Goal: Transaction & Acquisition: Purchase product/service

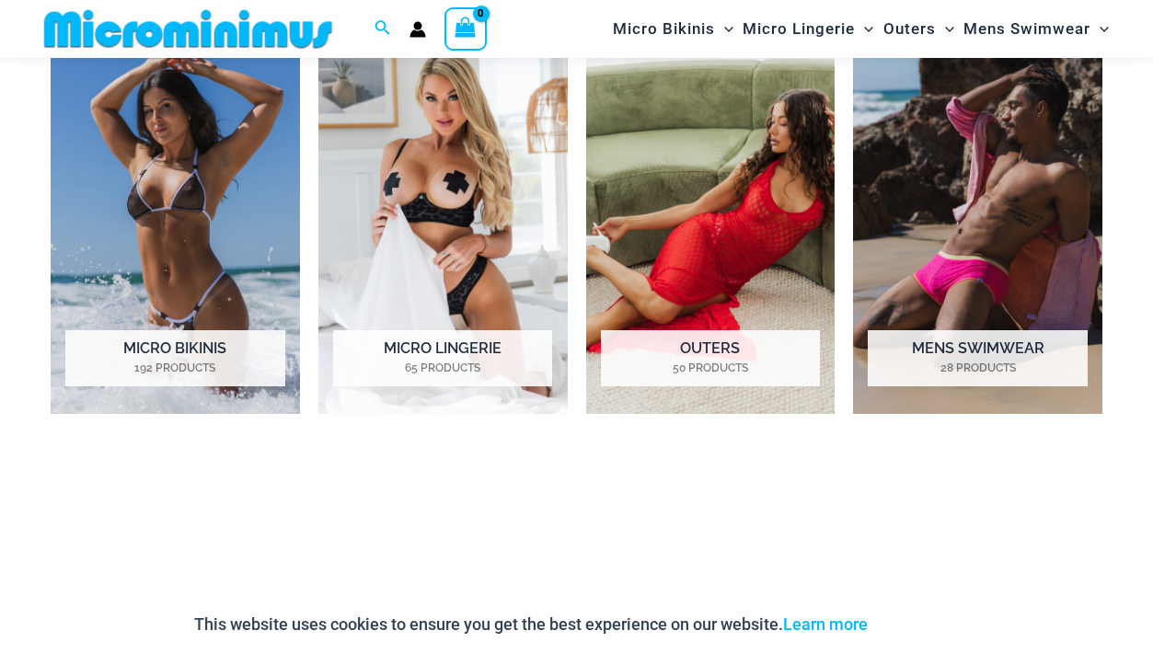
scroll to position [959, 0]
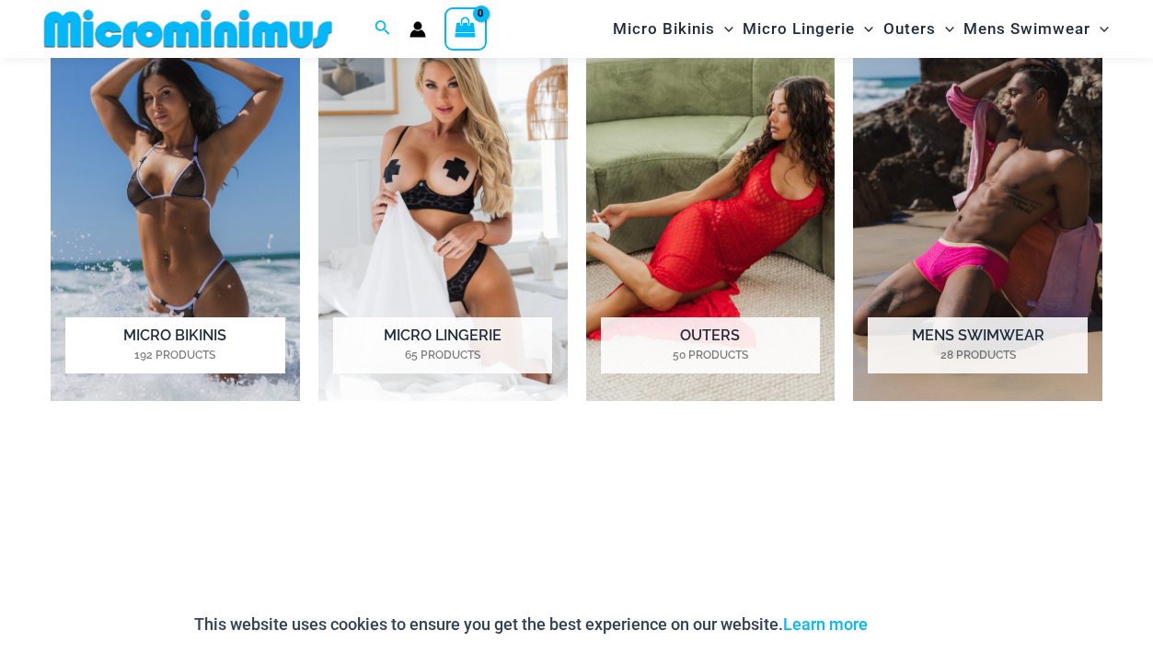
click at [221, 363] on mark "192 Products" at bounding box center [174, 355] width 219 height 17
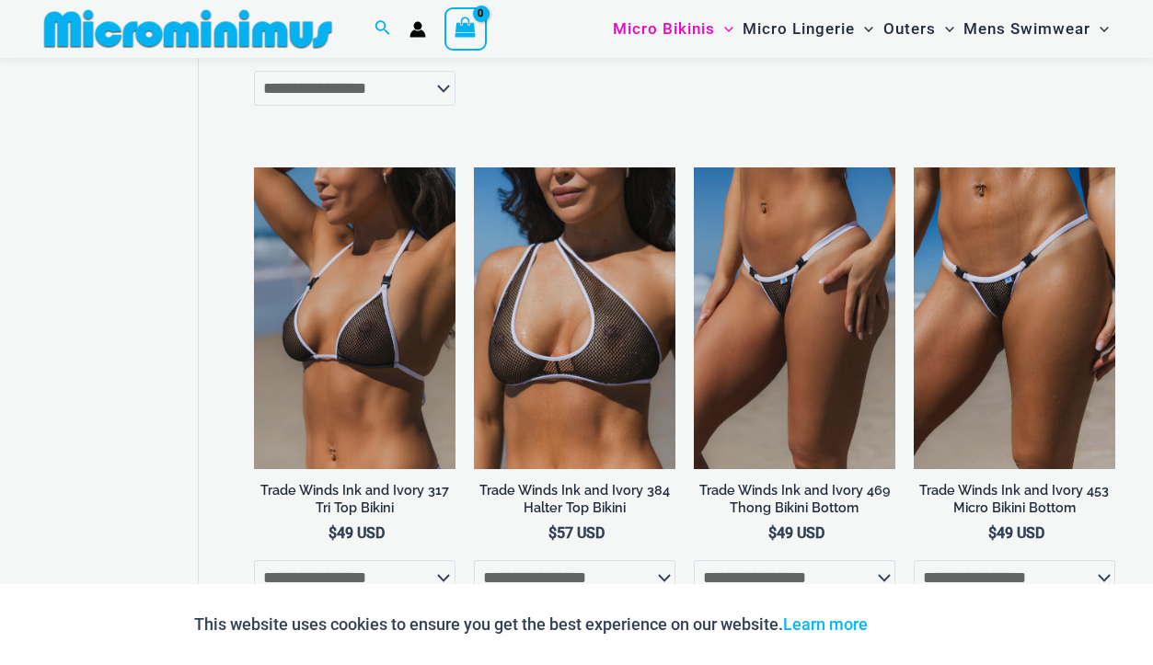
scroll to position [1677, 0]
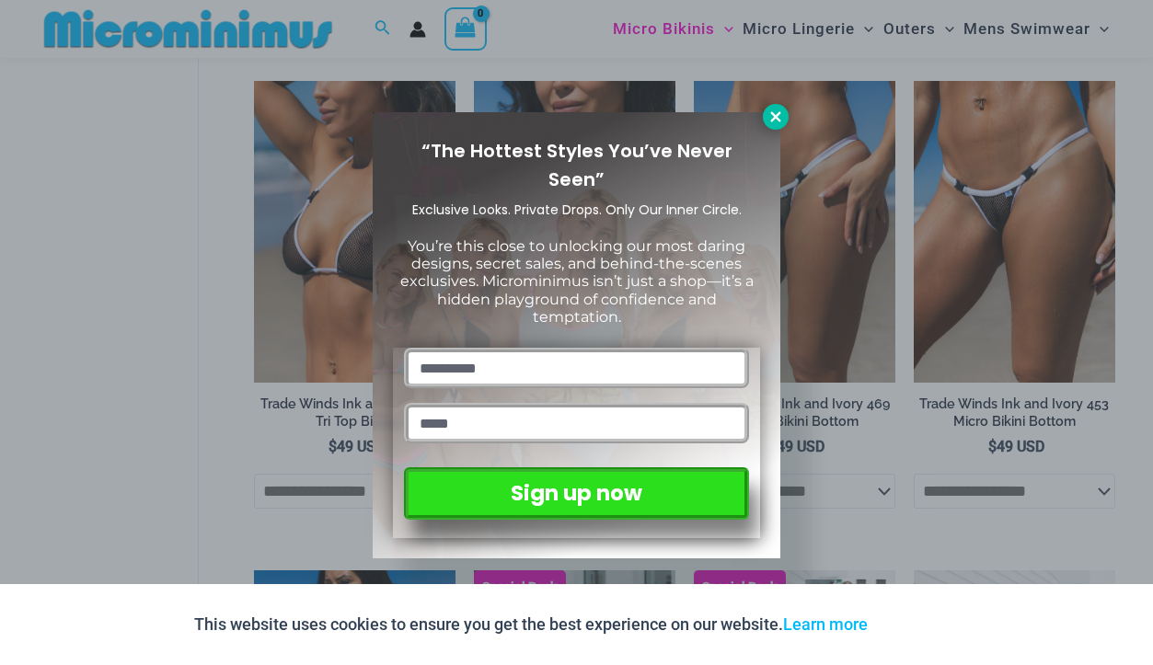
click at [781, 120] on icon at bounding box center [775, 117] width 17 height 17
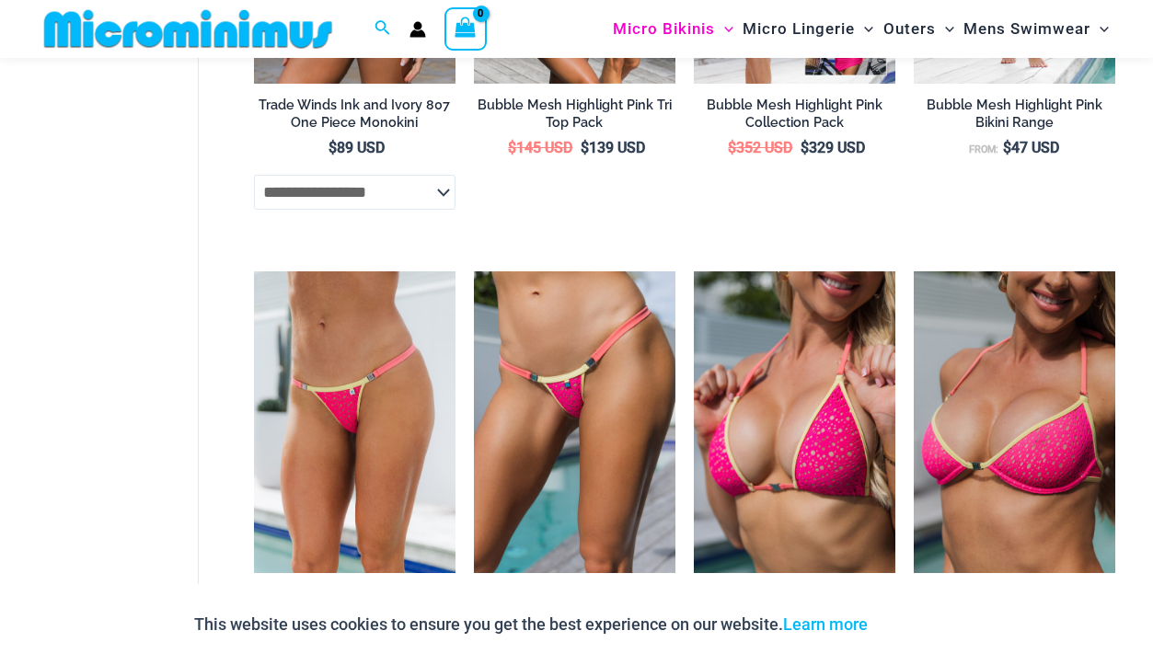
scroll to position [2469, 0]
